Goal: Task Accomplishment & Management: Manage account settings

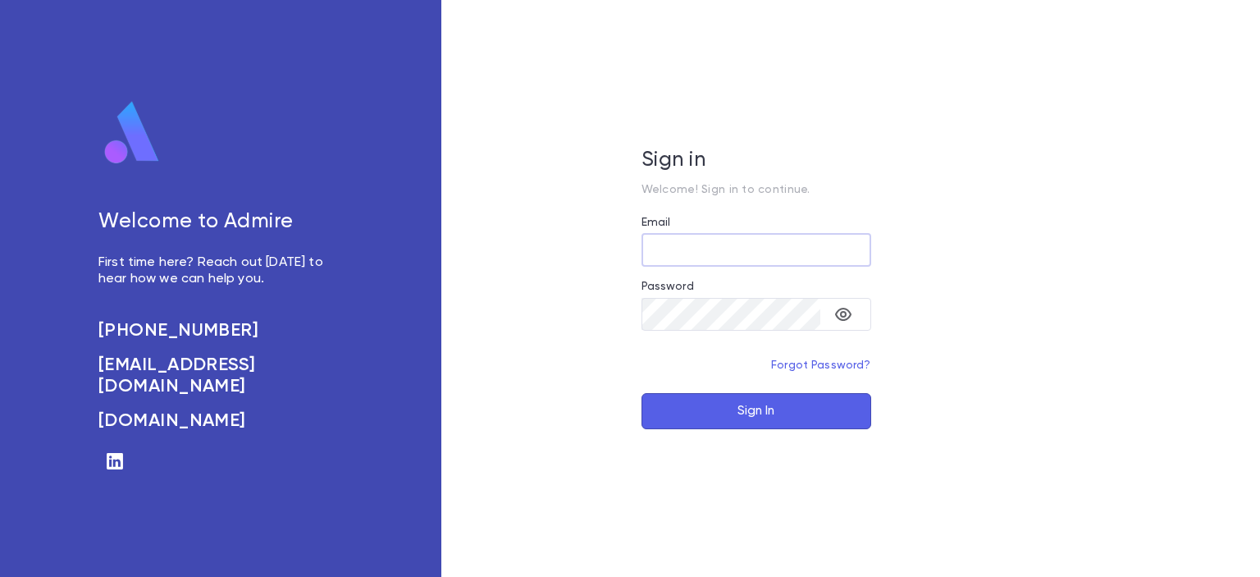
type input "**********"
click at [726, 403] on button "Sign In" at bounding box center [756, 411] width 230 height 36
